Goal: Find specific page/section: Find specific page/section

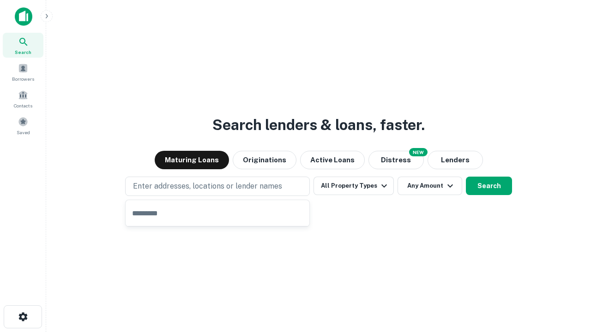
type input "**********"
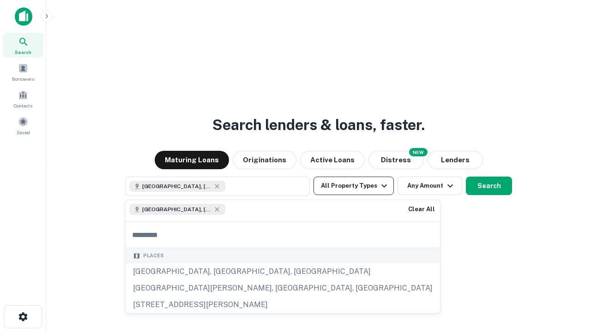
click at [353, 186] on button "All Property Types" at bounding box center [353, 186] width 80 height 18
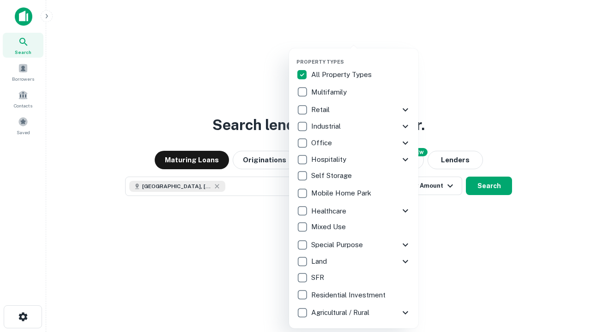
click at [361, 56] on button "button" at bounding box center [360, 56] width 129 height 0
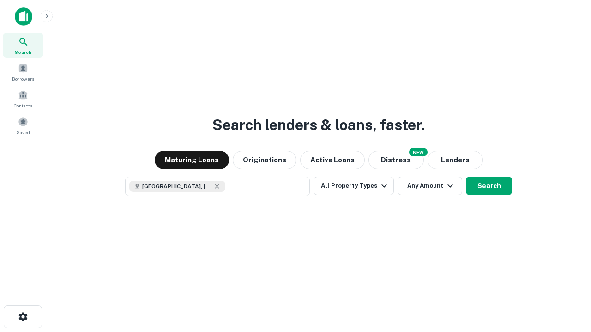
scroll to position [15, 0]
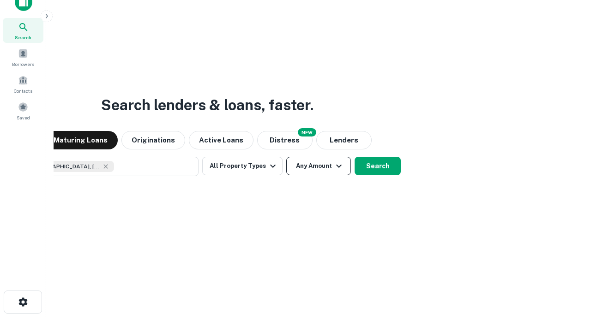
click at [286, 157] on button "Any Amount" at bounding box center [318, 166] width 65 height 18
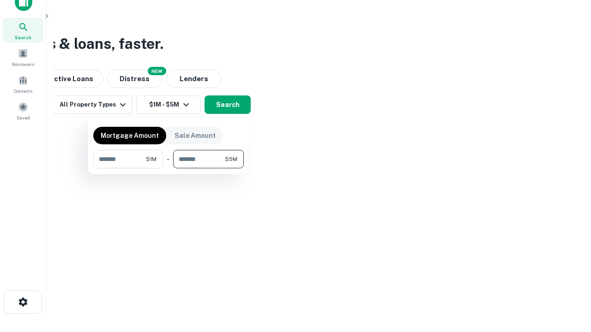
type input "*******"
click at [168, 168] on button "button" at bounding box center [168, 168] width 150 height 0
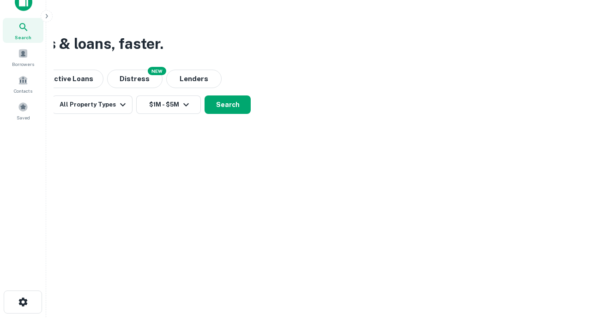
scroll to position [15, 0]
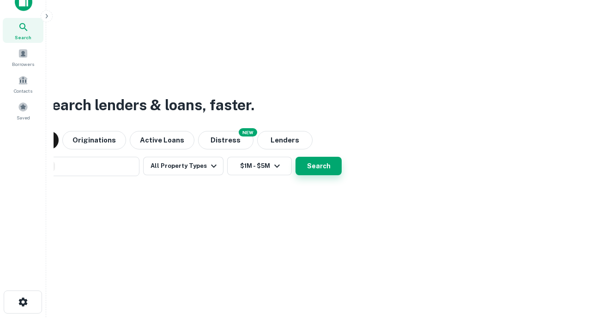
click at [295, 157] on button "Search" at bounding box center [318, 166] width 46 height 18
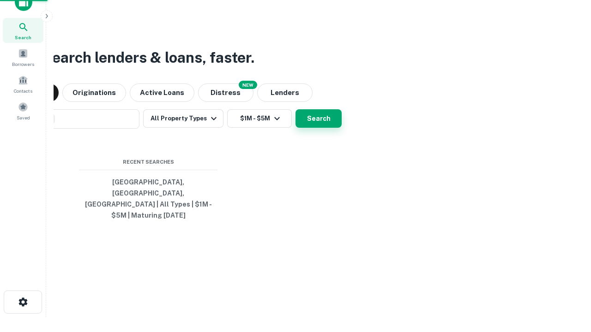
scroll to position [30, 261]
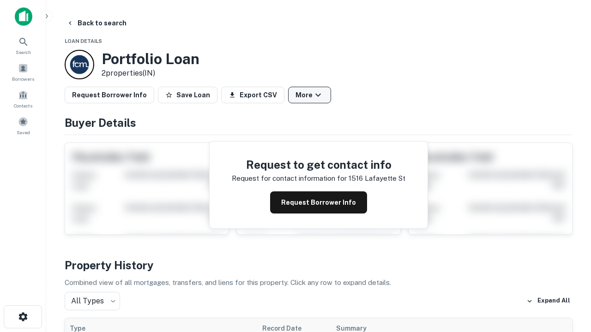
click at [309, 95] on button "More" at bounding box center [309, 95] width 43 height 17
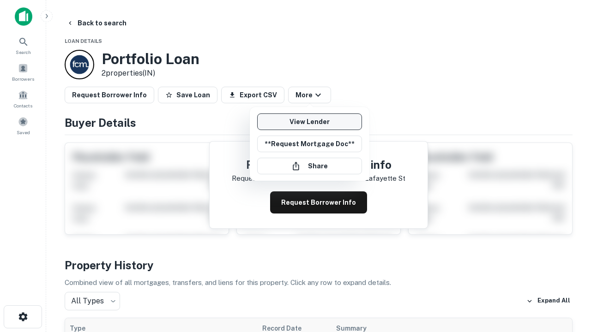
click at [309, 122] on link "View Lender" at bounding box center [309, 121] width 105 height 17
